Goal: Find specific page/section: Find specific page/section

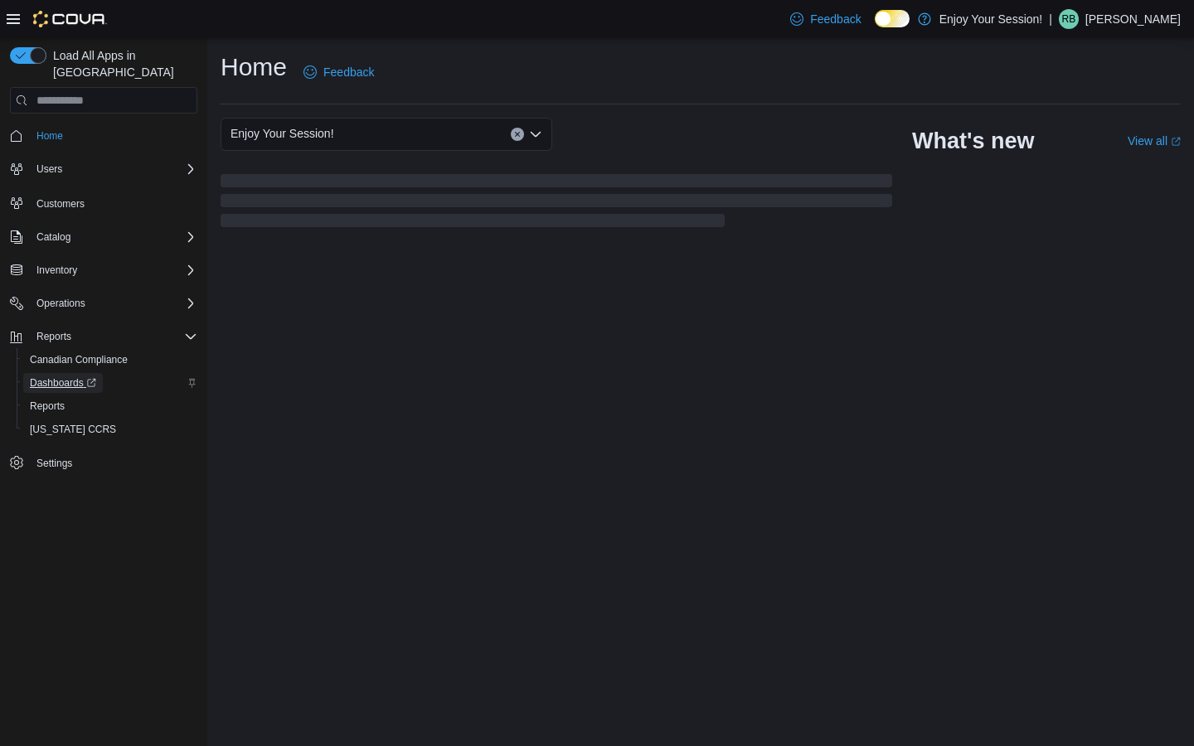
click at [86, 377] on span "Dashboards" at bounding box center [63, 383] width 66 height 13
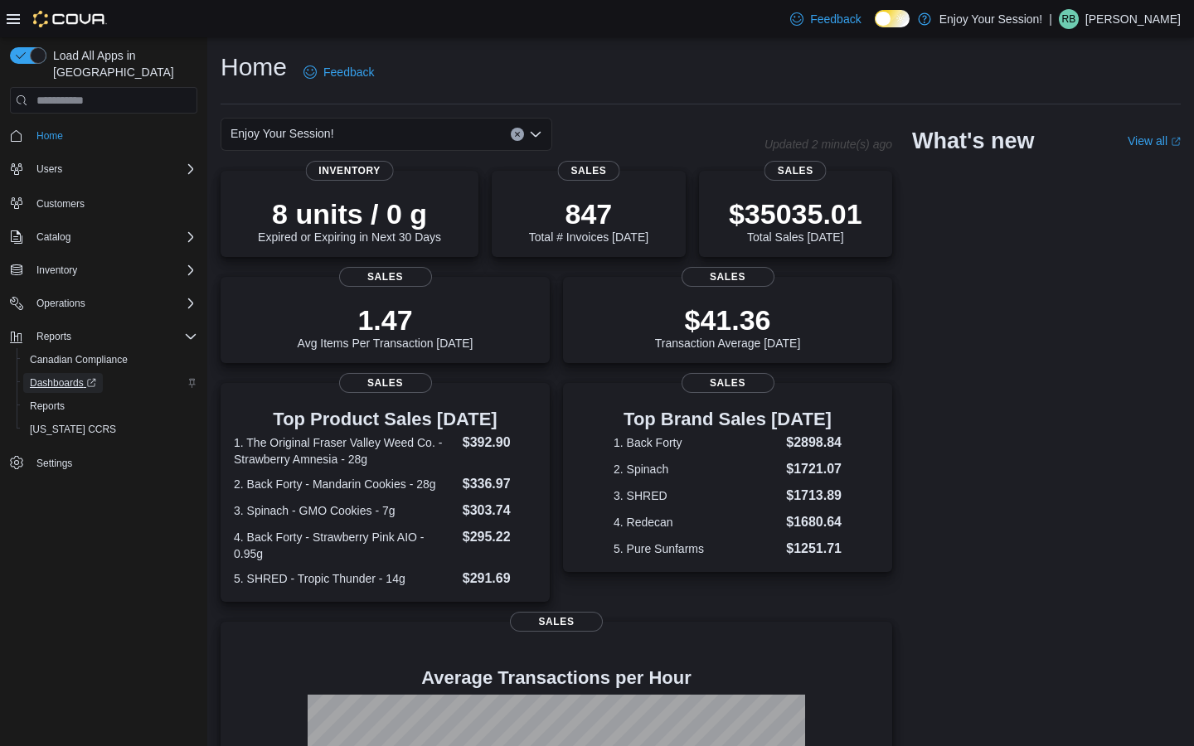
click at [63, 377] on span "Dashboards" at bounding box center [63, 383] width 66 height 13
